Goal: Task Accomplishment & Management: Complete application form

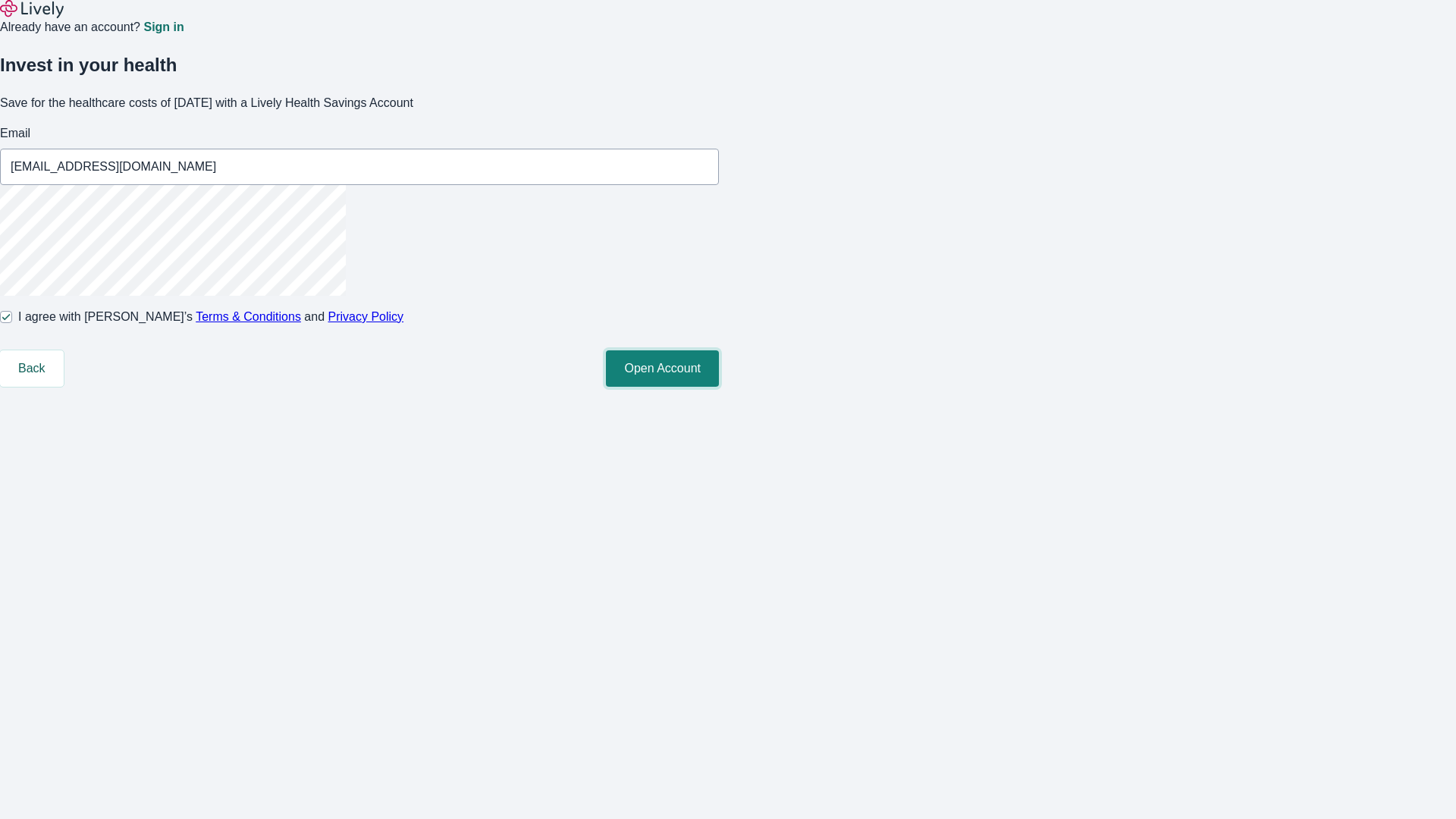
click at [719, 386] on button "Open Account" at bounding box center [663, 368] width 113 height 37
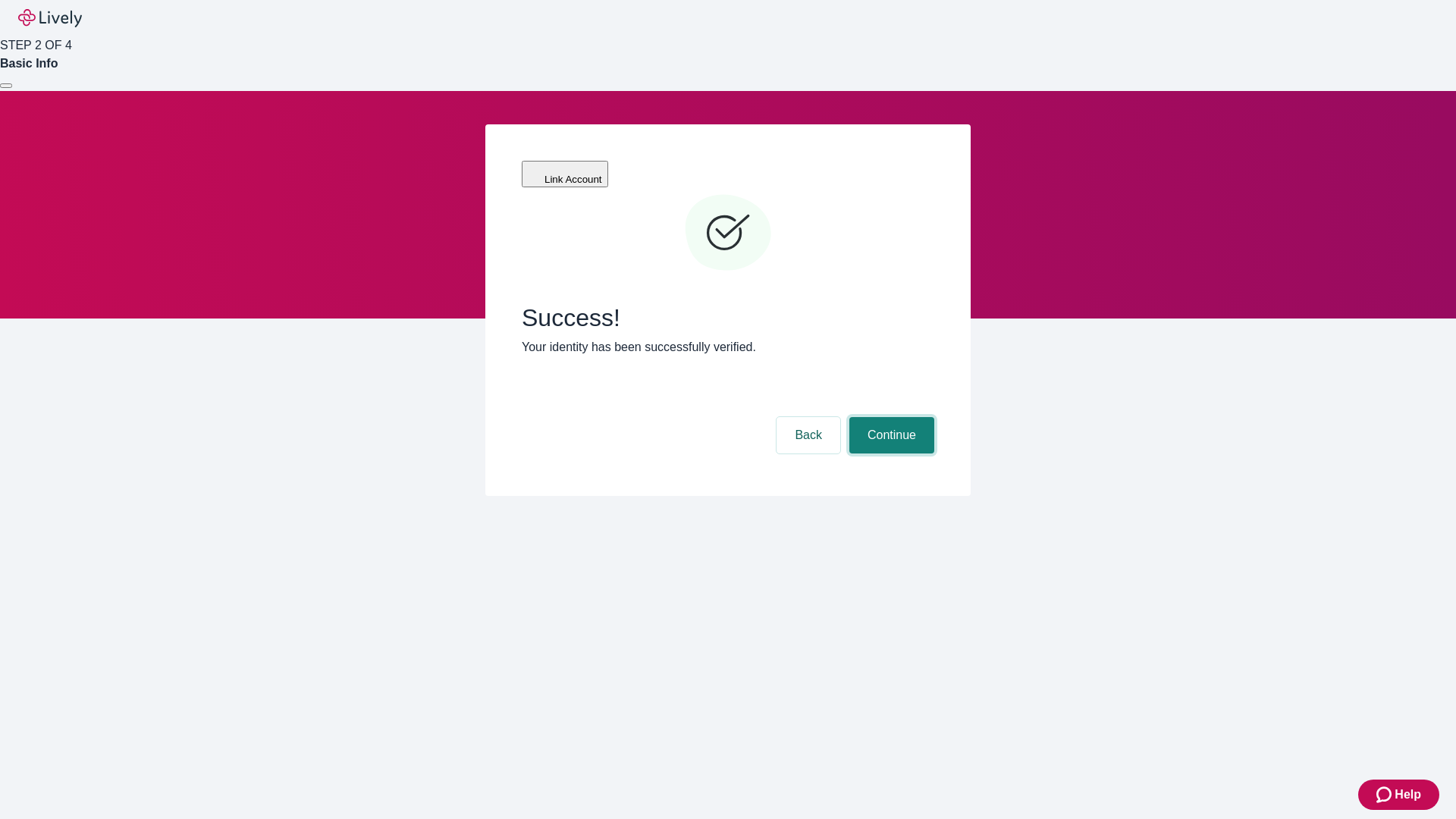
click at [890, 417] on button "Continue" at bounding box center [891, 435] width 85 height 37
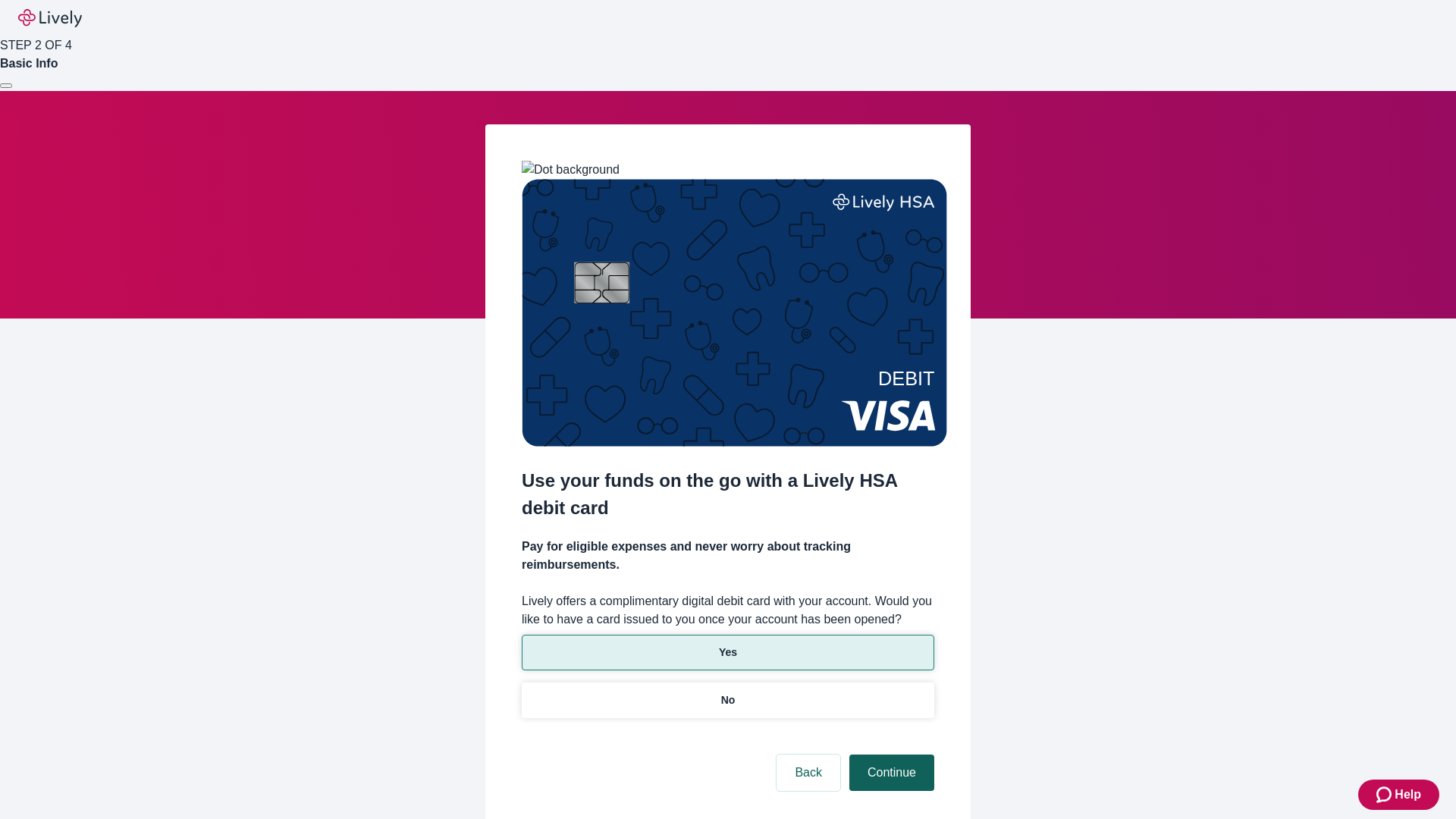
click at [727, 644] on p "Yes" at bounding box center [728, 652] width 18 height 16
click at [890, 755] on button "Continue" at bounding box center [891, 773] width 85 height 37
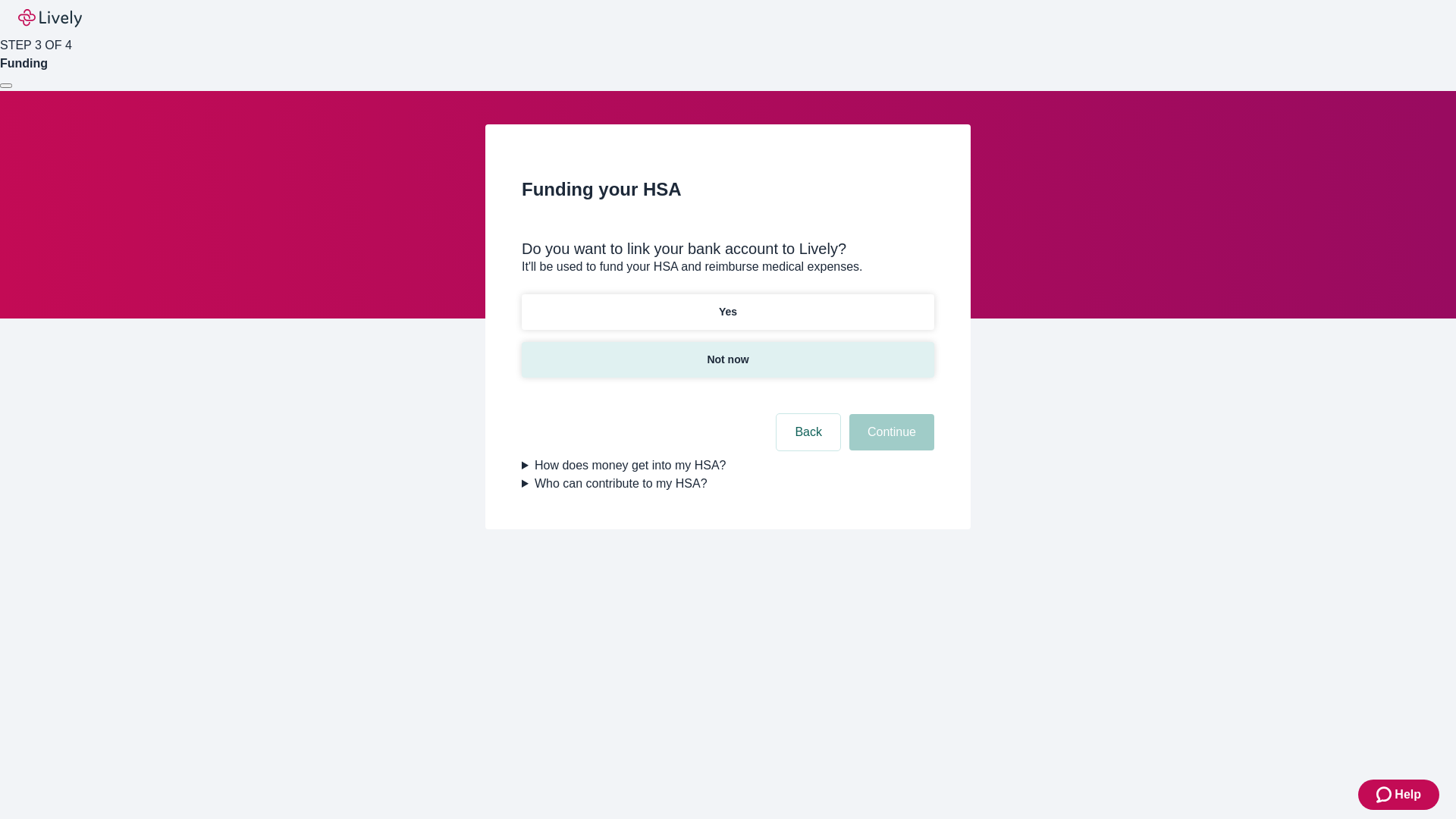
click at [727, 352] on p "Not now" at bounding box center [727, 360] width 41 height 16
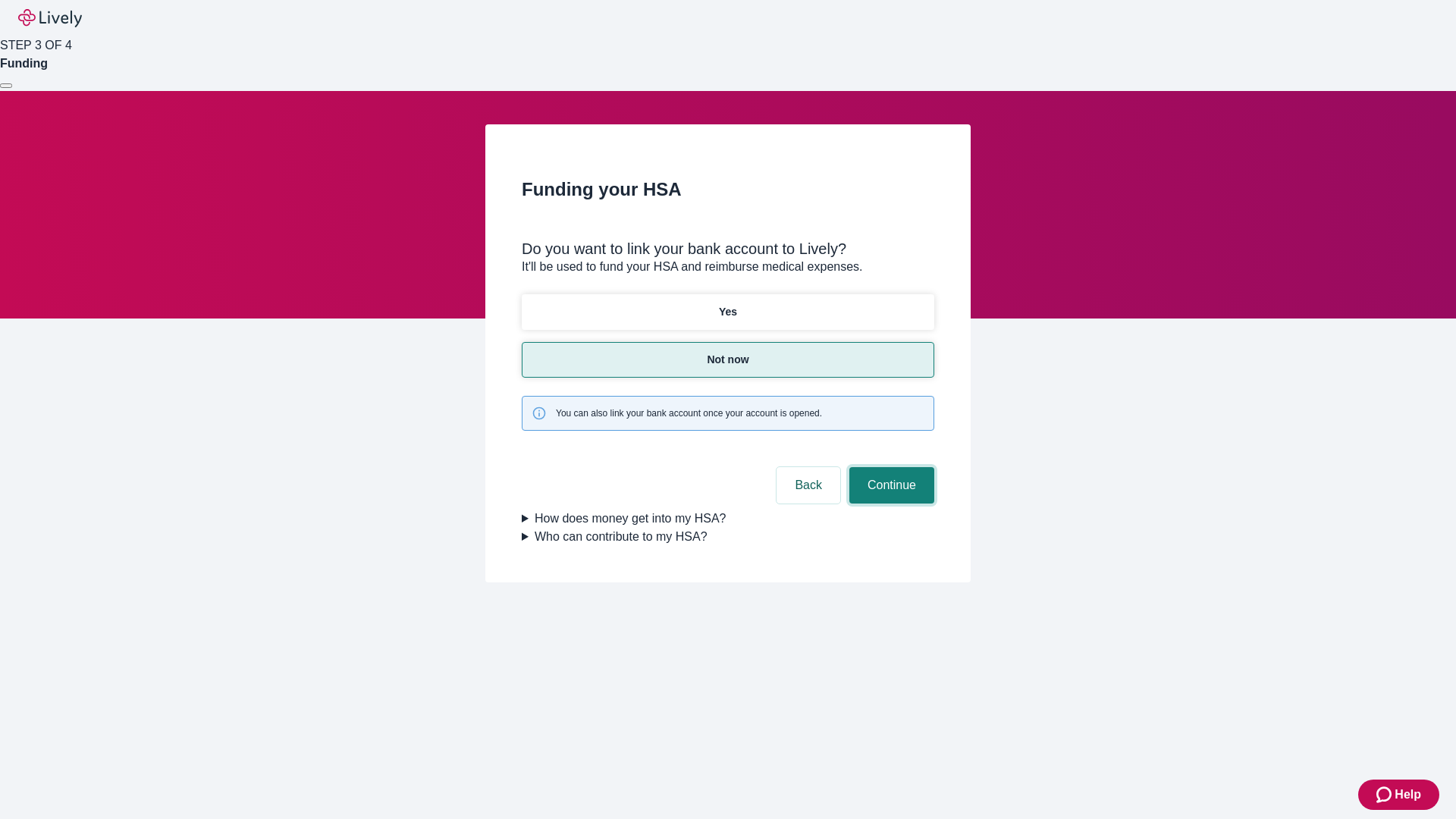
click at [890, 467] on button "Continue" at bounding box center [891, 485] width 85 height 37
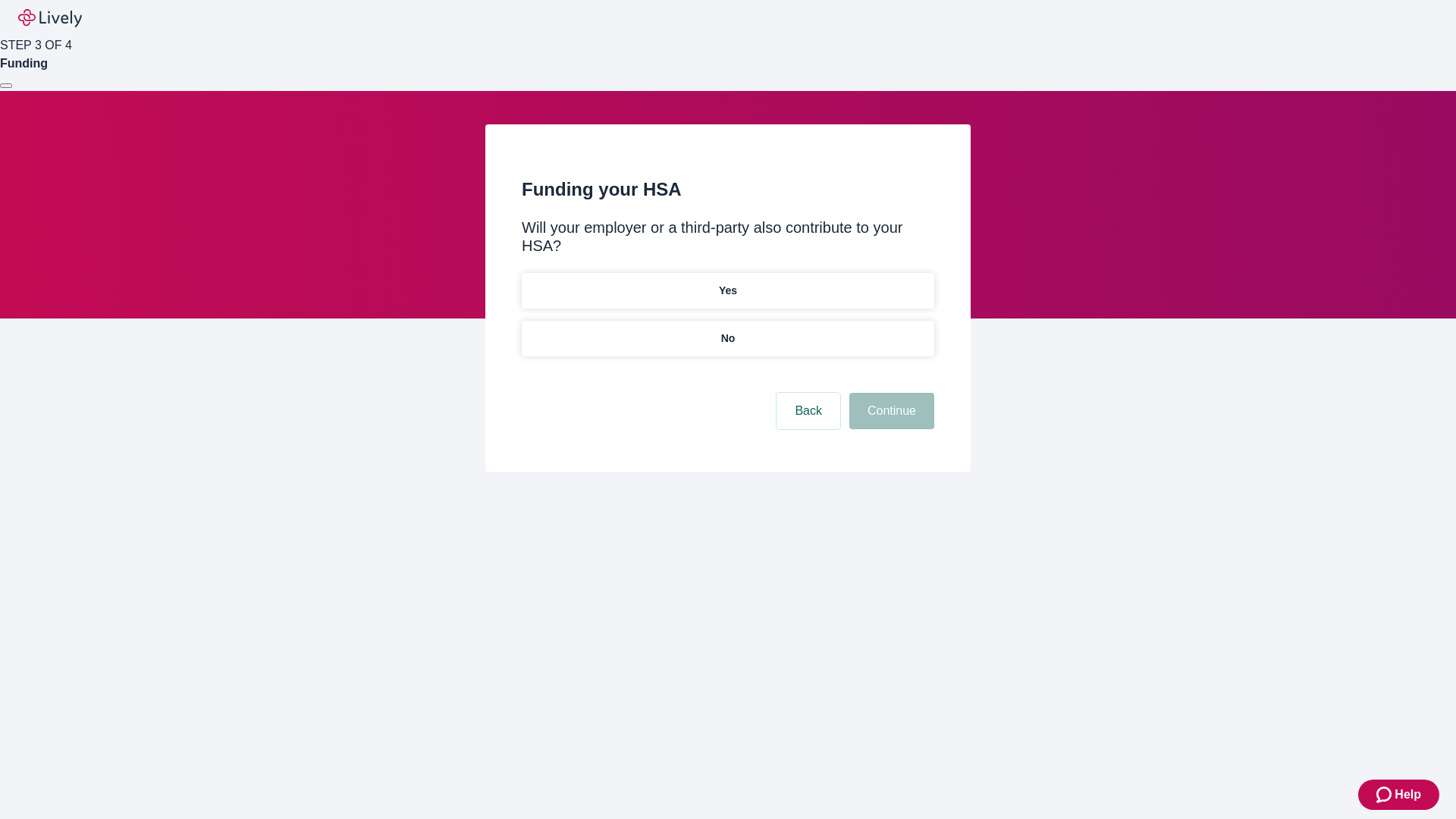
click at [727, 331] on p "No" at bounding box center [728, 338] width 14 height 16
click at [890, 393] on button "Continue" at bounding box center [891, 411] width 85 height 37
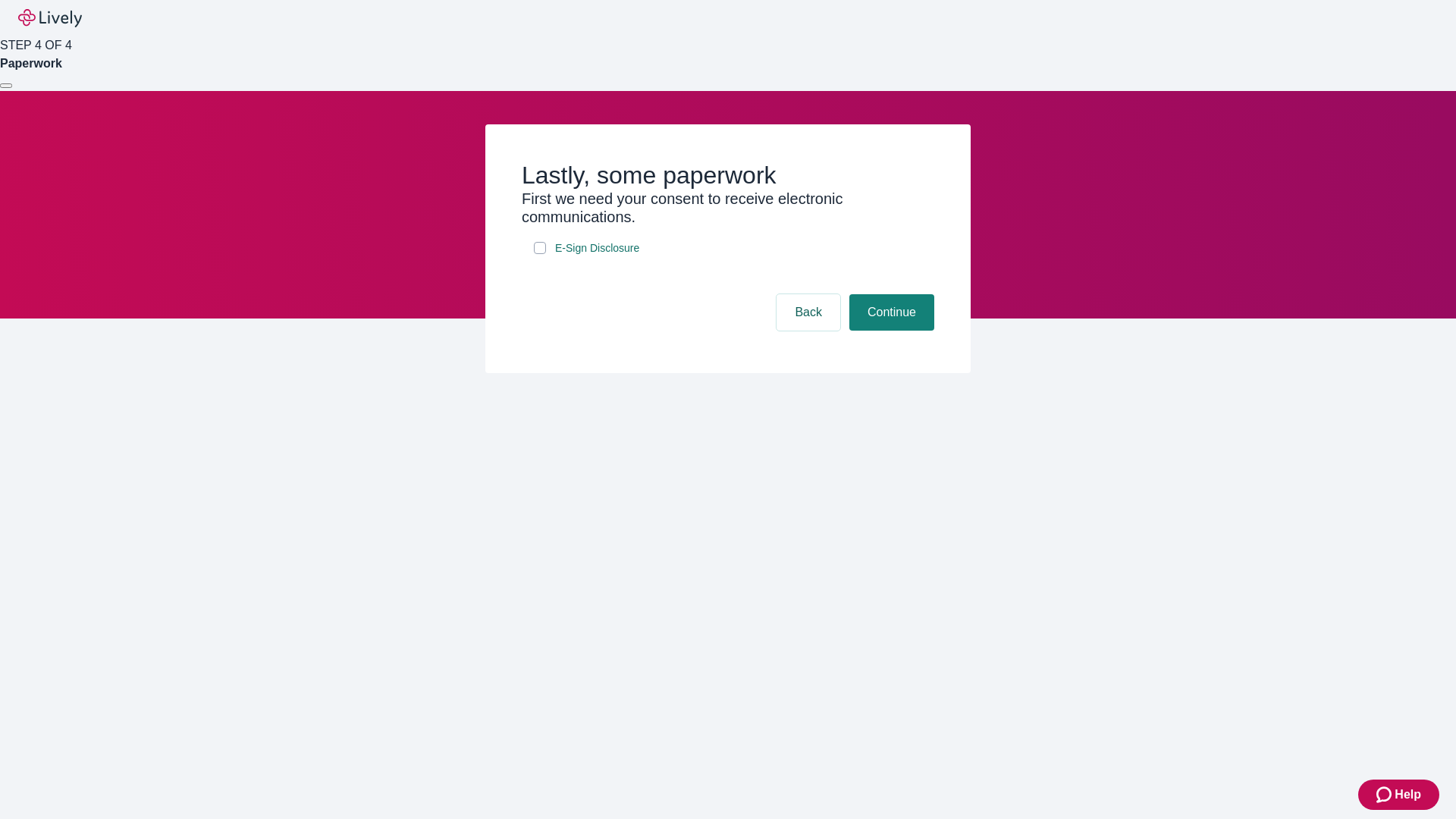
click at [540, 254] on input "E-Sign Disclosure" at bounding box center [540, 248] width 13 height 12
checkbox input "true"
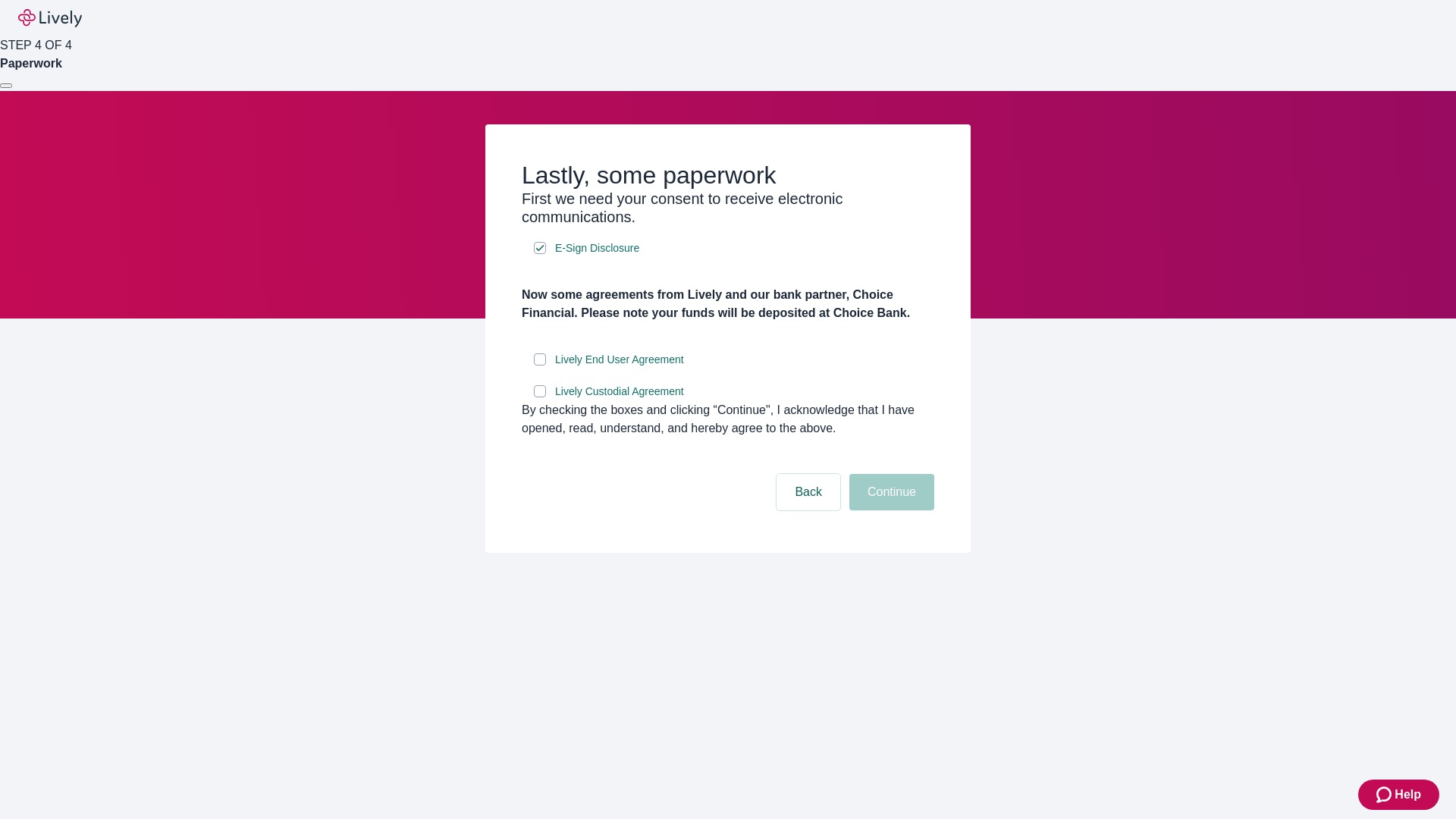
click at [540, 365] on input "Lively End User Agreement" at bounding box center [540, 360] width 13 height 12
checkbox input "true"
click at [540, 397] on input "Lively Custodial Agreement" at bounding box center [540, 391] width 13 height 12
checkbox input "true"
click at [890, 510] on button "Continue" at bounding box center [891, 492] width 85 height 37
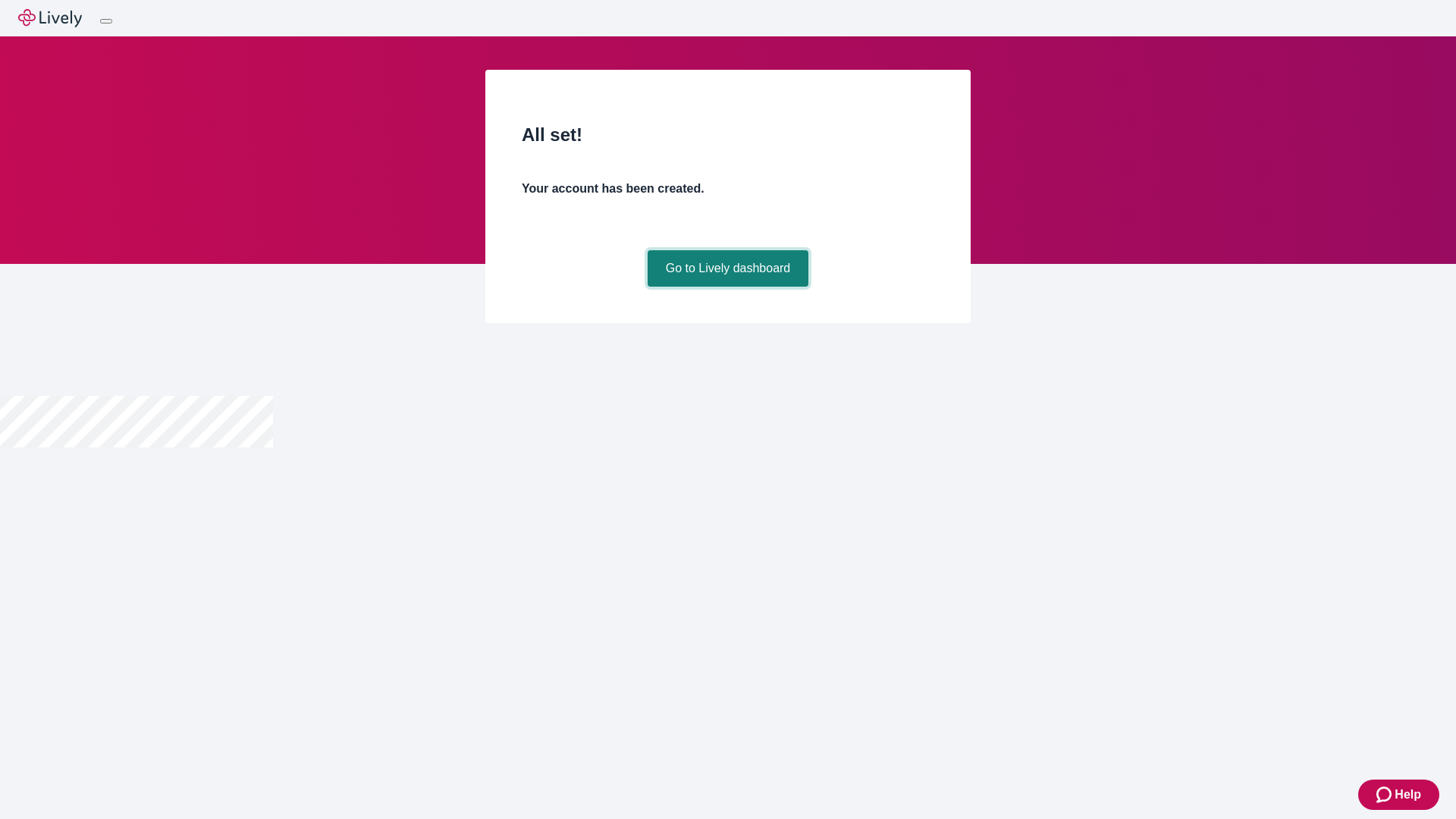
click at [727, 286] on link "Go to Lively dashboard" at bounding box center [729, 268] width 162 height 37
